Goal: Task Accomplishment & Management: Use online tool/utility

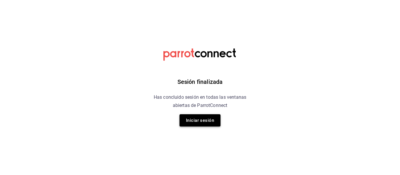
click at [205, 123] on button "Iniciar sesión" at bounding box center [199, 120] width 41 height 12
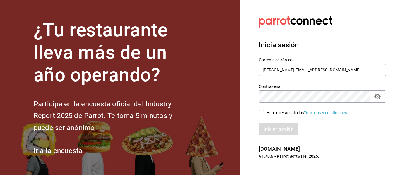
click at [265, 112] on span "He leído y acepto los Términos y condiciones." at bounding box center [306, 113] width 84 height 6
click at [264, 112] on input "He leído y acepto los Términos y condiciones." at bounding box center [261, 112] width 5 height 5
checkbox input "true"
click at [272, 128] on button "Iniciar sesión" at bounding box center [279, 129] width 40 height 12
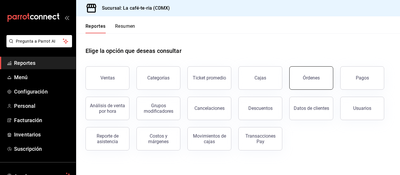
click at [300, 85] on button "Órdenes" at bounding box center [311, 77] width 44 height 23
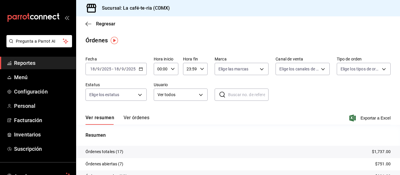
click at [140, 69] on \(Stroke\) "button" at bounding box center [140, 68] width 3 height 0
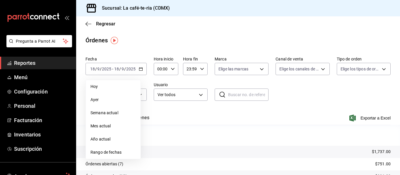
click at [388, 150] on tr "Órdenes totales (17) $1,737.00" at bounding box center [238, 152] width 324 height 12
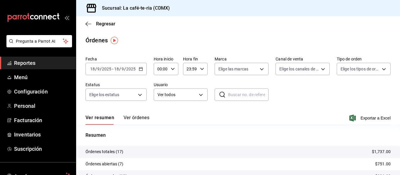
click at [139, 72] on div "2025-09-18 18 / 9 / 2025 - 2025-09-18 18 / 9 / 2025" at bounding box center [115, 69] width 61 height 12
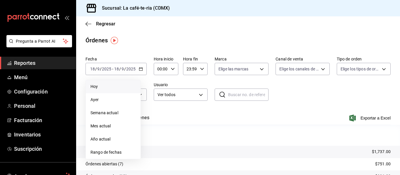
click at [118, 85] on span "Hoy" at bounding box center [112, 87] width 45 height 6
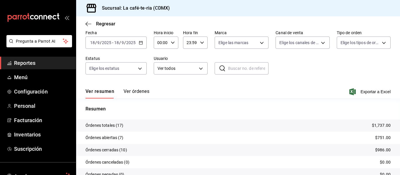
scroll to position [29, 0]
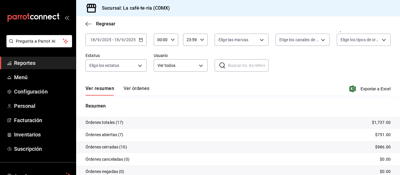
click at [143, 91] on button "Ver órdenes" at bounding box center [136, 91] width 26 height 10
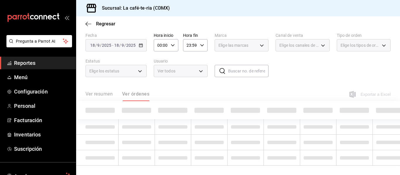
scroll to position [29, 0]
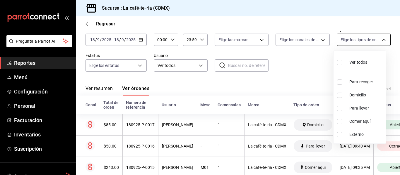
click at [338, 45] on body "Pregunta a Parrot AI Reportes Menú Configuración Personal Facturación Inventari…" at bounding box center [200, 87] width 400 height 175
click at [108, 26] on div at bounding box center [200, 87] width 400 height 175
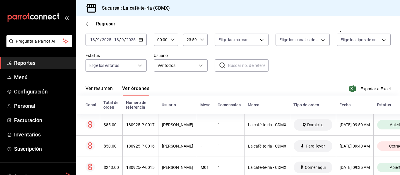
click at [108, 26] on span "Regresar" at bounding box center [105, 24] width 19 height 6
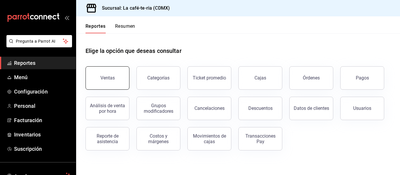
click at [112, 72] on button "Ventas" at bounding box center [107, 77] width 44 height 23
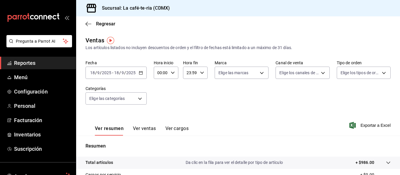
click at [140, 75] on div "2025-09-18 18 / 9 / 2025 - 2025-09-18 18 / 9 / 2025" at bounding box center [115, 73] width 61 height 12
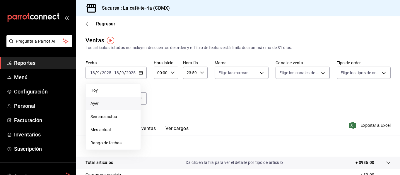
click at [123, 98] on li "Ayer" at bounding box center [113, 103] width 55 height 13
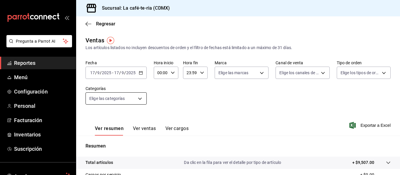
click at [135, 100] on body "Pregunta a Parrot AI Reportes Menú Configuración Personal Facturación Inventari…" at bounding box center [200, 87] width 400 height 175
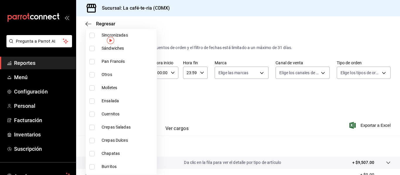
scroll to position [76, 0]
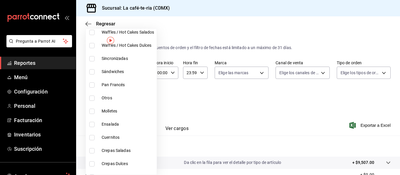
click at [108, 99] on span "Otros" at bounding box center [128, 98] width 53 height 6
type input "0c375be0-5b7c-424b-9b8e-8ff937984f21"
checkbox input "true"
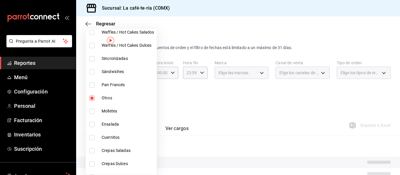
click at [243, 97] on div at bounding box center [200, 87] width 400 height 175
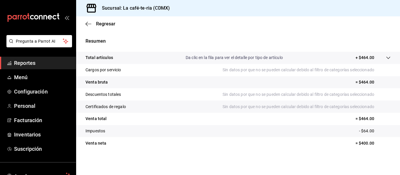
scroll to position [17, 0]
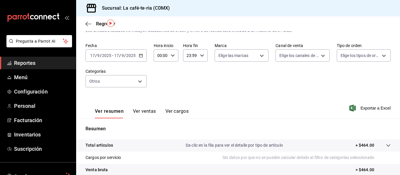
click at [142, 111] on button "Ver ventas" at bounding box center [144, 114] width 23 height 10
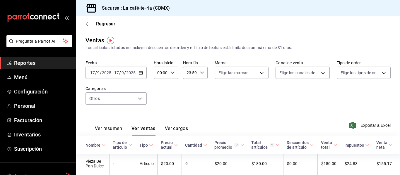
click at [141, 73] on icon "button" at bounding box center [141, 73] width 4 height 4
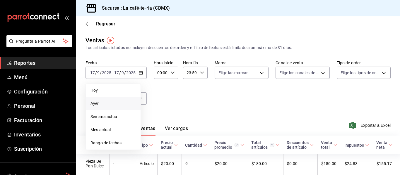
drag, startPoint x: 210, startPoint y: 111, endPoint x: 152, endPoint y: 98, distance: 59.4
click at [208, 111] on div "Fecha 2025-09-17 17 / 9 / 2025 - 2025-09-17 17 / 9 / 2025 Hoy Ayer Semana actua…" at bounding box center [237, 85] width 305 height 51
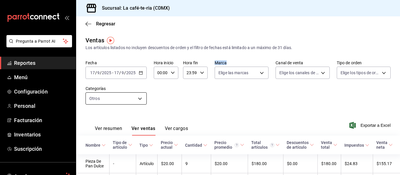
click at [129, 99] on body "Pregunta a Parrot AI Reportes Menú Configuración Personal Facturación Inventari…" at bounding box center [200, 87] width 400 height 175
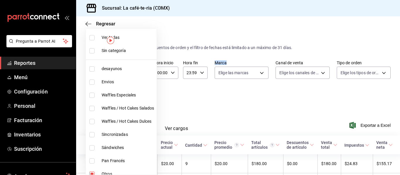
click at [134, 72] on span "desayunos" at bounding box center [128, 69] width 53 height 6
type input "0c375be0-5b7c-424b-9b8e-8ff937984f21,2e336543-87a6-4ff4-a759-0c34eeaf0118"
checkbox input "true"
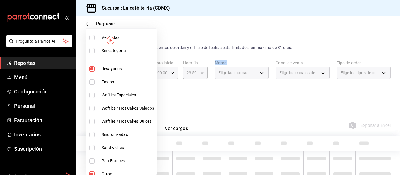
click at [121, 83] on span "Envios" at bounding box center [128, 82] width 53 height 6
type input "0c375be0-5b7c-424b-9b8e-8ff937984f21,2e336543-87a6-4ff4-a759-0c34eeaf0118,efabd…"
checkbox input "true"
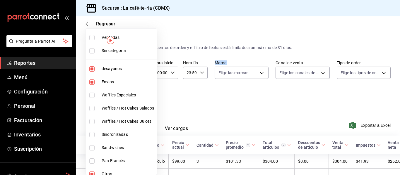
click at [94, 70] on input "checkbox" at bounding box center [91, 68] width 5 height 5
checkbox input "false"
type input "0c375be0-5b7c-424b-9b8e-8ff937984f21,efabd667-b623-4292-8dc4-ddd205595284"
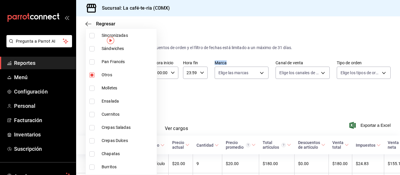
scroll to position [117, 0]
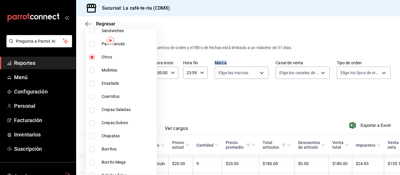
click at [94, 56] on input "checkbox" at bounding box center [91, 57] width 5 height 5
checkbox input "false"
type input "efabd667-b623-4292-8dc4-ddd205595284"
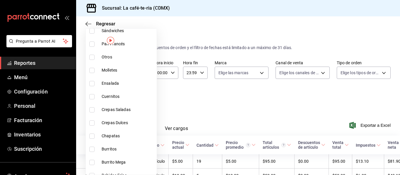
click at [231, 102] on div at bounding box center [200, 87] width 400 height 175
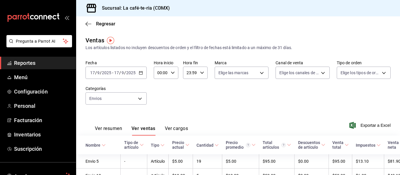
click at [139, 72] on icon "button" at bounding box center [141, 73] width 4 height 4
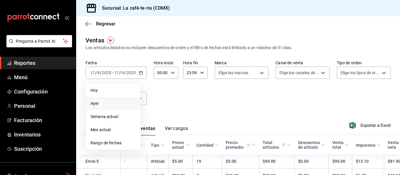
click at [179, 91] on div "Fecha 2025-09-17 17 / 9 / 2025 - 2025-09-17 17 / 9 / 2025 Hoy Ayer Semana actua…" at bounding box center [237, 85] width 305 height 51
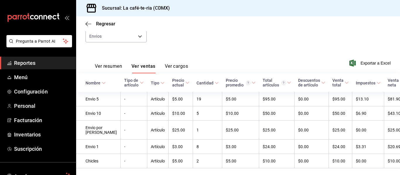
scroll to position [81, 0]
